Goal: Register for event/course

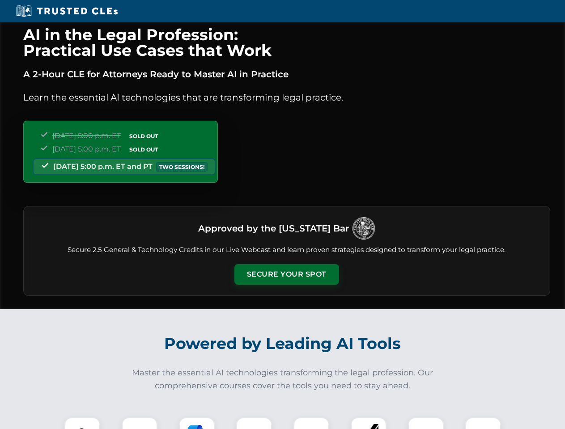
click at [286, 275] on button "Secure Your Spot" at bounding box center [286, 274] width 105 height 21
click at [82, 424] on img at bounding box center [82, 436] width 26 height 26
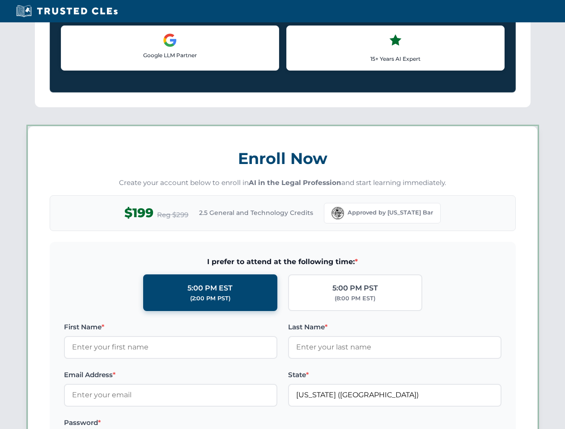
click at [197, 424] on label "Password *" at bounding box center [170, 423] width 213 height 11
